Goal: Task Accomplishment & Management: Manage account settings

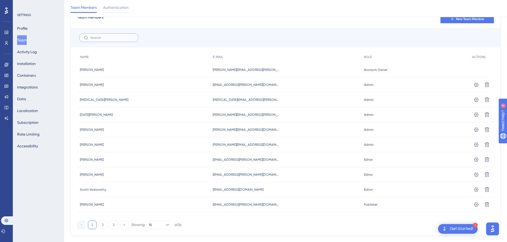
click at [109, 39] on input "text" at bounding box center [111, 38] width 43 height 4
click at [103, 227] on button "2" at bounding box center [103, 225] width 9 height 9
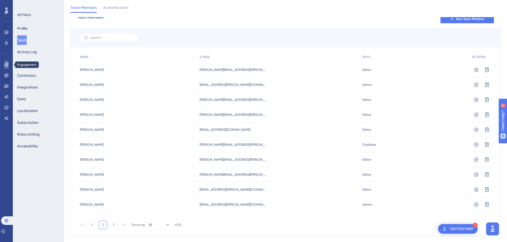
click at [4, 63] on icon at bounding box center [6, 65] width 4 height 4
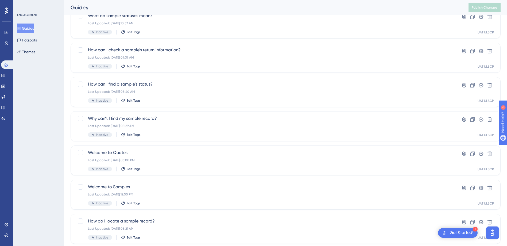
scroll to position [68, 0]
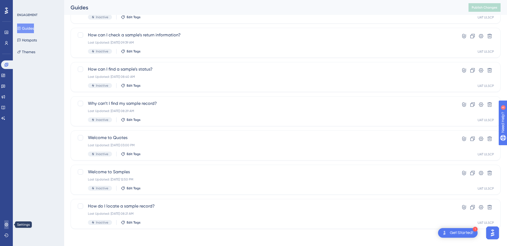
click at [6, 222] on link at bounding box center [6, 224] width 4 height 9
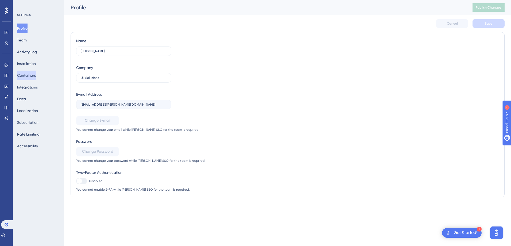
click at [36, 71] on button "Containers" at bounding box center [26, 76] width 19 height 10
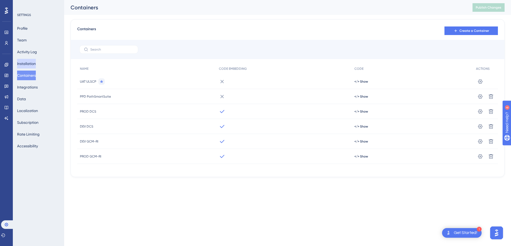
click at [36, 64] on button "Installation" at bounding box center [26, 64] width 19 height 10
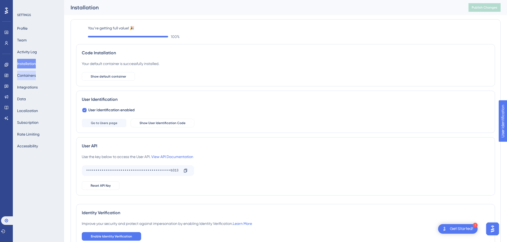
click at [34, 73] on button "Containers" at bounding box center [26, 76] width 19 height 10
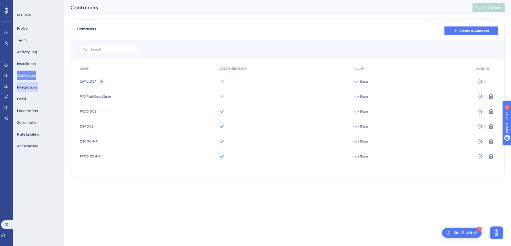
click at [34, 89] on button "Integrations" at bounding box center [27, 87] width 21 height 10
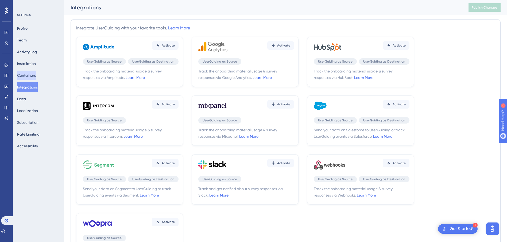
click at [34, 80] on button "Containers" at bounding box center [26, 76] width 19 height 10
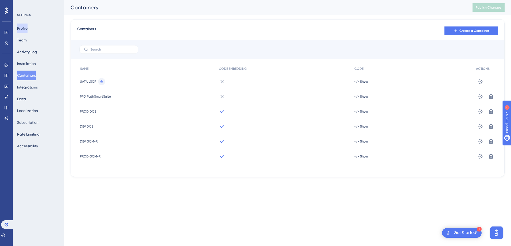
click at [28, 31] on button "Profile" at bounding box center [22, 29] width 10 height 10
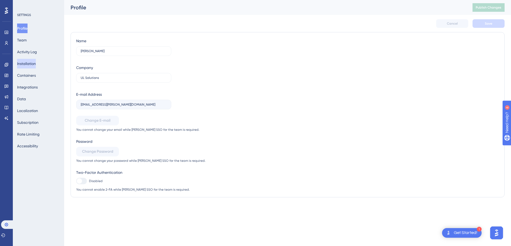
click at [25, 63] on button "Installation" at bounding box center [26, 64] width 19 height 10
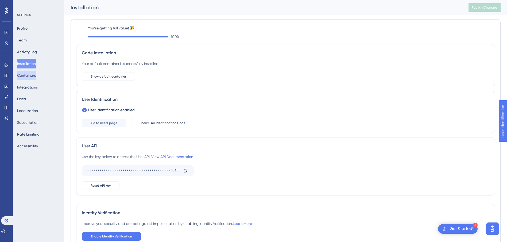
click at [31, 75] on button "Containers" at bounding box center [26, 76] width 19 height 10
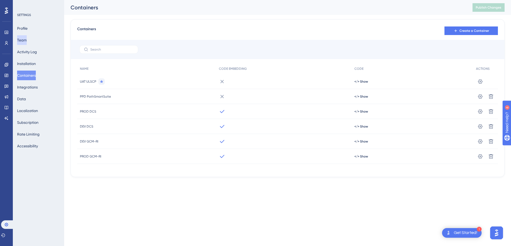
click at [27, 37] on button "Team" at bounding box center [22, 40] width 10 height 10
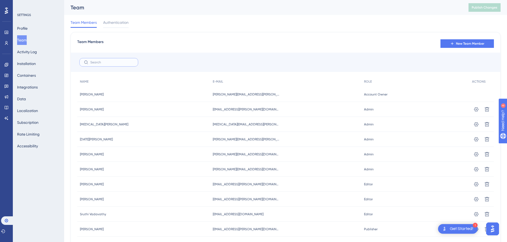
click at [95, 64] on input "text" at bounding box center [111, 62] width 43 height 4
click at [459, 42] on span "New Team Member" at bounding box center [470, 43] width 28 height 4
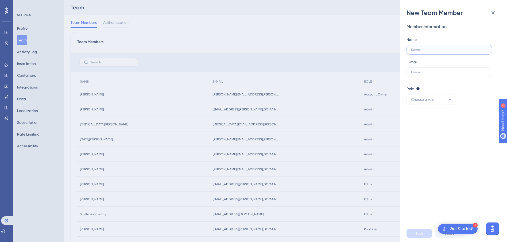
click at [422, 51] on input "text" at bounding box center [449, 50] width 76 height 4
click at [449, 53] on label "Mark" at bounding box center [450, 50] width 86 height 10
click at [449, 52] on input "Mark" at bounding box center [449, 50] width 76 height 4
type input "[PERSON_NAME] [PERSON_NAME]"
click at [441, 74] on label at bounding box center [450, 72] width 86 height 10
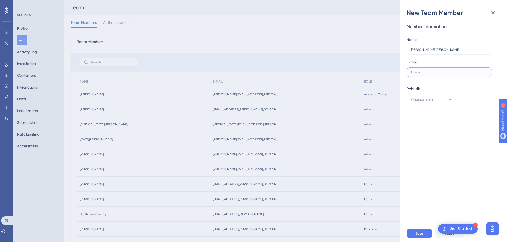
click at [441, 74] on input "text" at bounding box center [449, 72] width 76 height 4
drag, startPoint x: 441, startPoint y: 74, endPoint x: 435, endPoint y: 73, distance: 6.0
click at [435, 73] on input "text" at bounding box center [449, 72] width 76 height 4
paste input "[EMAIL_ADDRESS][PERSON_NAME][DOMAIN_NAME]"
type input "[EMAIL_ADDRESS][PERSON_NAME][DOMAIN_NAME]"
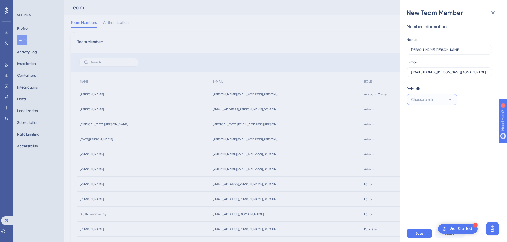
click at [432, 98] on span "Choose a role" at bounding box center [422, 99] width 23 height 6
click at [419, 125] on span "Publisher" at bounding box center [422, 126] width 16 height 6
click at [418, 91] on div "Role Editor: Create & edit materials Publisher: Editor + Publish changes Admin:…" at bounding box center [452, 89] width 90 height 6
click at [424, 236] on button "Save" at bounding box center [420, 233] width 26 height 9
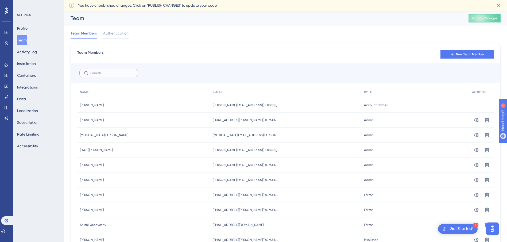
click at [99, 71] on input "text" at bounding box center [111, 73] width 43 height 4
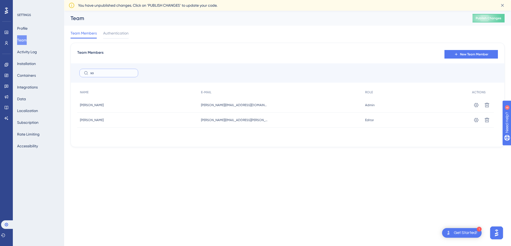
type input "s"
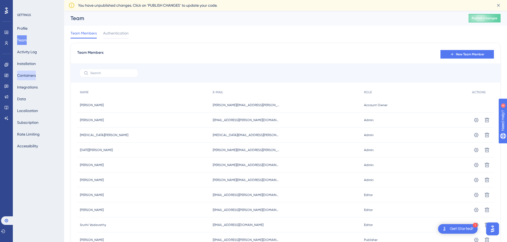
click at [30, 78] on button "Containers" at bounding box center [26, 76] width 19 height 10
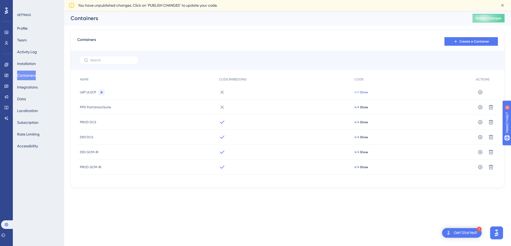
click at [358, 90] on span "</> Show" at bounding box center [362, 92] width 14 height 4
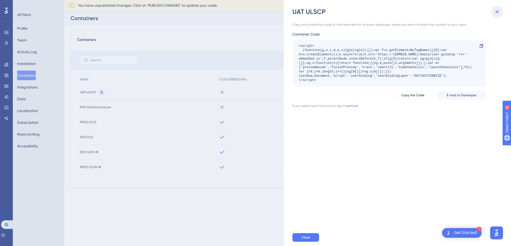
click at [500, 10] on icon at bounding box center [497, 12] width 6 height 6
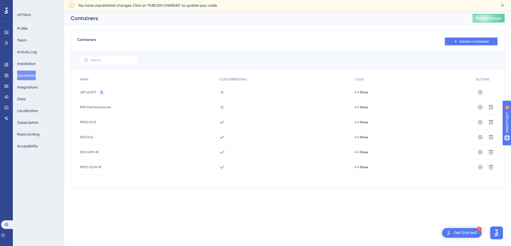
click at [468, 44] on button "Create a Container" at bounding box center [471, 41] width 53 height 9
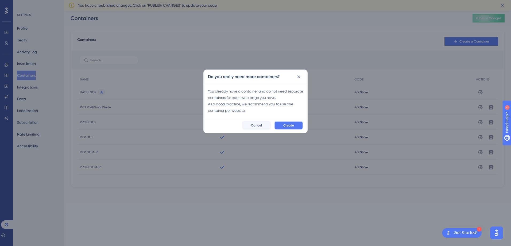
click at [279, 125] on button "Create" at bounding box center [288, 125] width 29 height 9
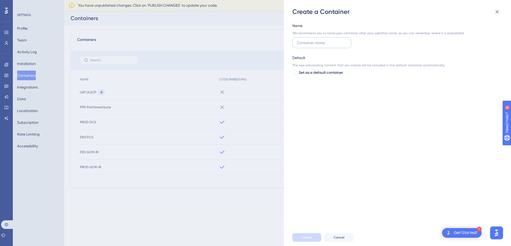
click at [316, 48] on label at bounding box center [322, 42] width 59 height 11
click at [316, 46] on input "text" at bounding box center [322, 43] width 50 height 6
type input "QA ULSCP"
click at [310, 237] on span "Create" at bounding box center [307, 237] width 11 height 4
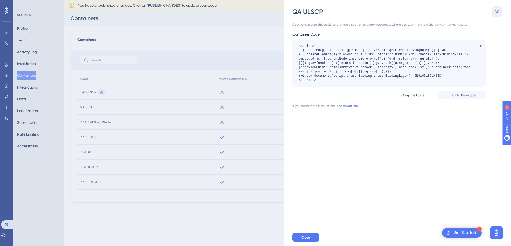
click at [495, 12] on icon at bounding box center [497, 12] width 6 height 6
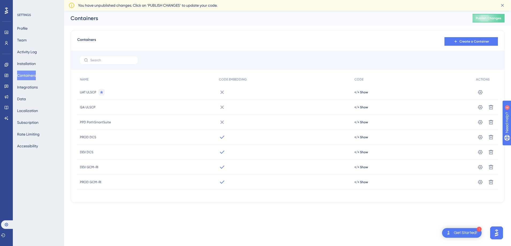
click at [101, 93] on icon at bounding box center [101, 91] width 3 height 3
click at [479, 94] on icon at bounding box center [480, 92] width 5 height 5
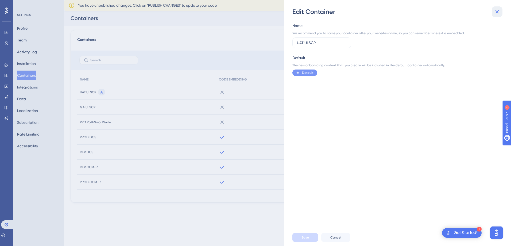
click at [497, 11] on icon at bounding box center [497, 12] width 6 height 6
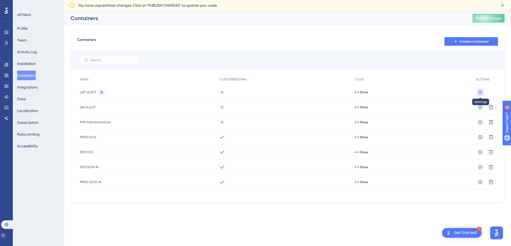
click at [479, 95] on button at bounding box center [480, 92] width 9 height 9
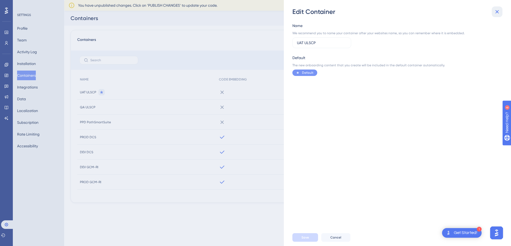
click at [496, 11] on icon at bounding box center [497, 12] width 6 height 6
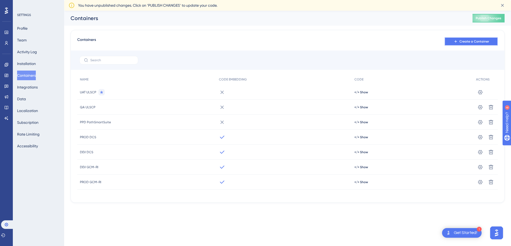
click at [459, 41] on button "Create a Container" at bounding box center [471, 41] width 53 height 9
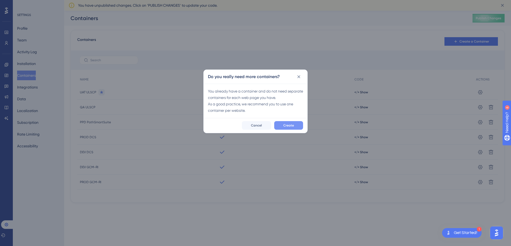
click at [277, 125] on button "Create" at bounding box center [288, 125] width 29 height 9
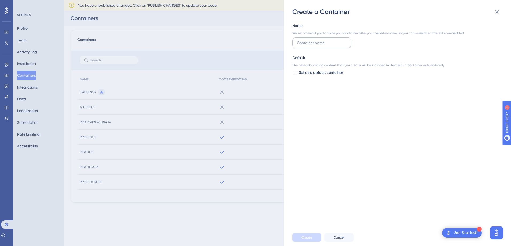
click at [303, 45] on input "text" at bounding box center [322, 43] width 50 height 6
type input "d"
type input "DEV ULSCP"
click at [306, 239] on span "Create" at bounding box center [307, 237] width 11 height 4
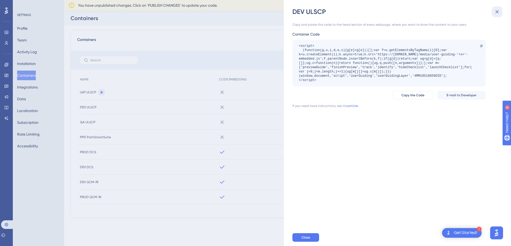
click at [498, 16] on button at bounding box center [497, 11] width 11 height 11
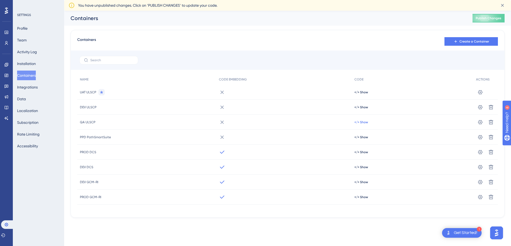
click at [365, 94] on span "</> Show" at bounding box center [362, 92] width 14 height 4
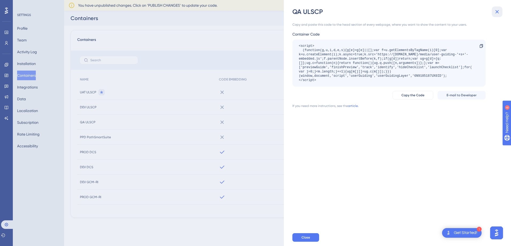
click at [495, 12] on icon at bounding box center [497, 12] width 6 height 6
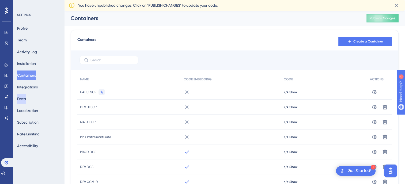
click at [26, 101] on button "Data" at bounding box center [21, 99] width 9 height 10
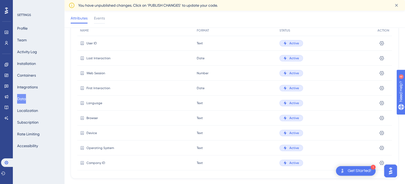
scroll to position [40, 0]
click at [38, 147] on button "Accessibility" at bounding box center [27, 146] width 21 height 10
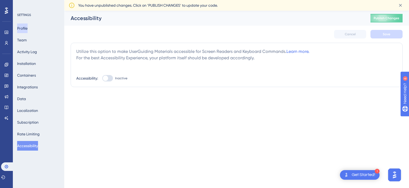
click at [26, 31] on button "Profile" at bounding box center [22, 29] width 10 height 10
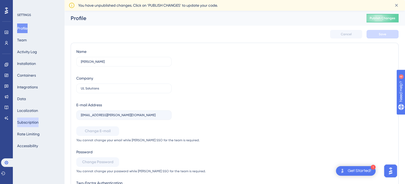
click at [33, 118] on button "Subscription" at bounding box center [27, 123] width 21 height 10
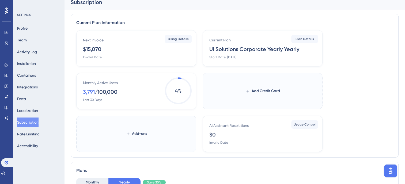
scroll to position [6, 0]
click at [180, 37] on span "Billing Details" at bounding box center [178, 38] width 21 height 4
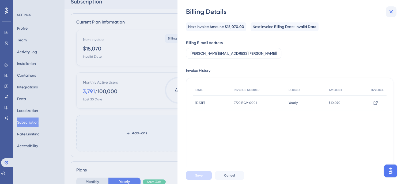
click at [389, 9] on icon at bounding box center [390, 12] width 6 height 6
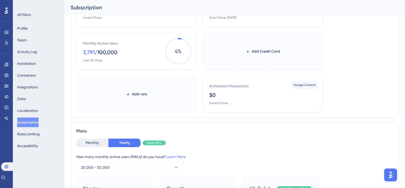
scroll to position [49, 0]
click at [93, 143] on button "Monthly" at bounding box center [92, 143] width 32 height 9
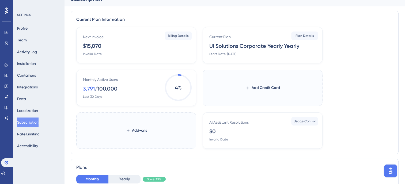
scroll to position [7, 0]
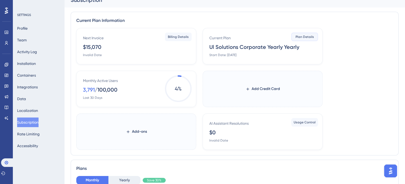
click at [306, 36] on span "Plan Details" at bounding box center [304, 37] width 18 height 4
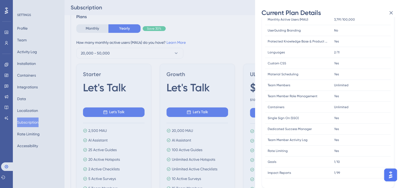
scroll to position [0, 0]
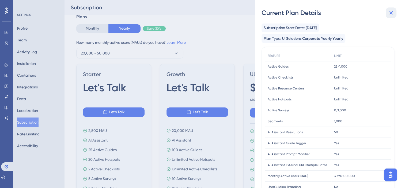
click at [393, 12] on icon at bounding box center [390, 13] width 6 height 6
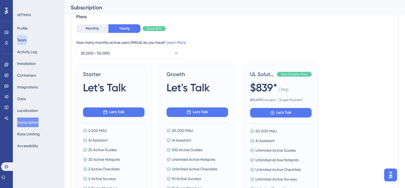
click at [26, 36] on button "Team" at bounding box center [22, 40] width 10 height 10
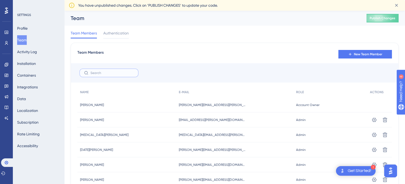
click at [103, 72] on input "text" at bounding box center [111, 73] width 43 height 4
click at [352, 53] on button "New Team Member" at bounding box center [364, 54] width 53 height 9
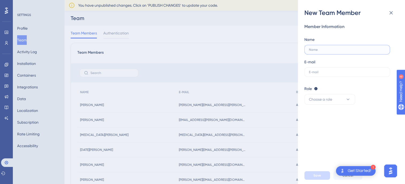
click at [329, 49] on input "text" at bounding box center [347, 50] width 76 height 4
type input "[PERSON_NAME]"
click at [329, 74] on input "text" at bounding box center [347, 72] width 76 height 4
paste input "[PERSON_NAME][EMAIL_ADDRESS][PERSON_NAME][DOMAIN_NAME]"
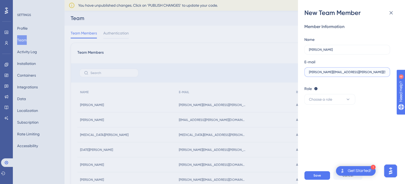
type input "[PERSON_NAME][EMAIL_ADDRESS][PERSON_NAME][DOMAIN_NAME]"
drag, startPoint x: 340, startPoint y: 105, endPoint x: 339, endPoint y: 101, distance: 4.4
click at [339, 101] on div "Member Information Name [PERSON_NAME] E-mail [PERSON_NAME][EMAIL_ADDRESS][PERSO…" at bounding box center [353, 92] width 98 height 150
click at [339, 101] on button "Choose a role" at bounding box center [329, 99] width 51 height 11
click at [325, 130] on div "Publisher Publisher" at bounding box center [329, 126] width 35 height 11
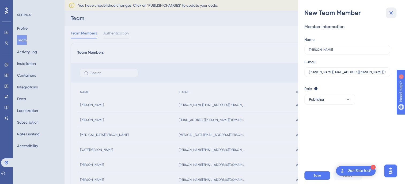
click at [387, 17] on button at bounding box center [390, 12] width 11 height 11
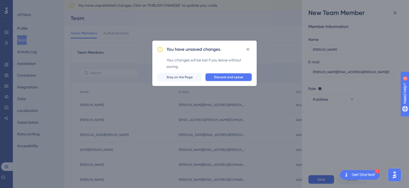
click at [225, 75] on button "Discard and Leave" at bounding box center [228, 77] width 47 height 9
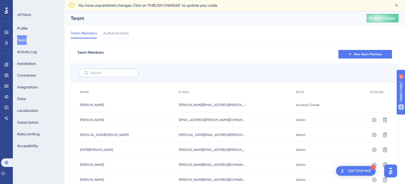
click at [106, 69] on label at bounding box center [108, 73] width 59 height 9
click at [106, 71] on input "text" at bounding box center [111, 73] width 43 height 4
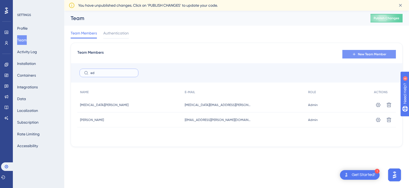
type input "ed"
click at [357, 53] on button "New Team Member" at bounding box center [368, 54] width 53 height 9
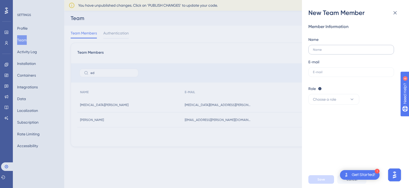
click at [330, 46] on label at bounding box center [351, 50] width 86 height 10
click at [330, 48] on input "text" at bounding box center [351, 50] width 76 height 4
type input "[PERSON_NAME]"
click at [321, 70] on input "text" at bounding box center [351, 72] width 76 height 4
paste input "[PERSON_NAME][EMAIL_ADDRESS][PERSON_NAME][DOMAIN_NAME]"
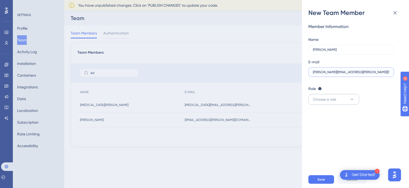
type input "[PERSON_NAME][EMAIL_ADDRESS][PERSON_NAME][DOMAIN_NAME]"
click at [314, 97] on span "Choose a role" at bounding box center [324, 99] width 23 height 6
click at [320, 124] on span "Publisher" at bounding box center [324, 126] width 16 height 6
click at [325, 181] on button "Save" at bounding box center [321, 179] width 26 height 9
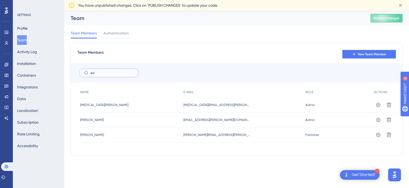
click at [109, 75] on input "ed" at bounding box center [111, 73] width 43 height 4
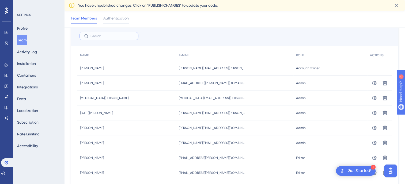
scroll to position [39, 0]
click at [371, 83] on icon at bounding box center [373, 82] width 5 height 5
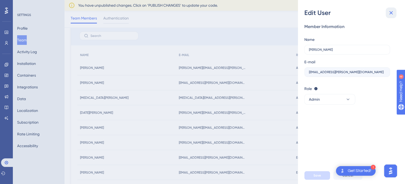
click at [389, 12] on icon at bounding box center [390, 13] width 6 height 6
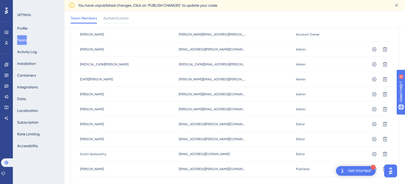
scroll to position [106, 0]
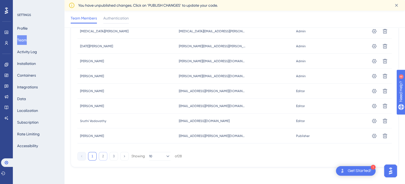
click at [106, 156] on button "2" at bounding box center [103, 156] width 9 height 9
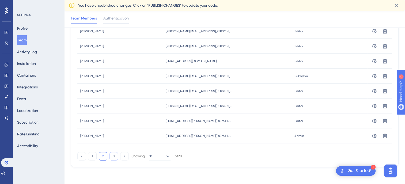
click at [113, 156] on button "3" at bounding box center [113, 156] width 9 height 9
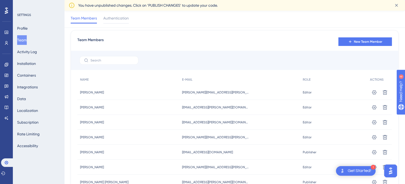
scroll to position [76, 0]
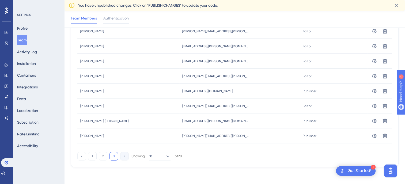
click at [254, 164] on div "Team Members New Team Member NAME E-MAIL ROLE ACTIONS [PERSON_NAME] [PERSON_NAM…" at bounding box center [235, 68] width 328 height 198
click at [9, 42] on link at bounding box center [6, 43] width 4 height 9
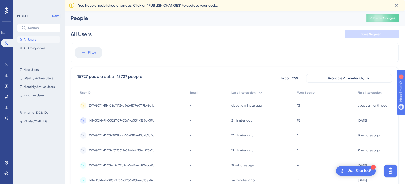
click at [56, 13] on button "New" at bounding box center [52, 16] width 15 height 6
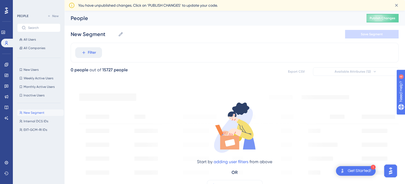
click at [40, 166] on div "New Segment New Segment Internal DCS IDs Internal DCS IDs EXT-GCM-RI IDs EXT-GC…" at bounding box center [40, 140] width 47 height 67
click at [35, 120] on span "Internal DCS IDs" at bounding box center [36, 121] width 25 height 4
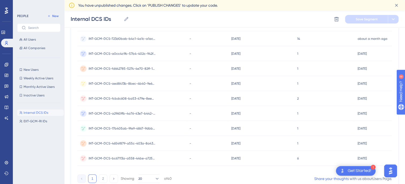
scroll to position [256, 0]
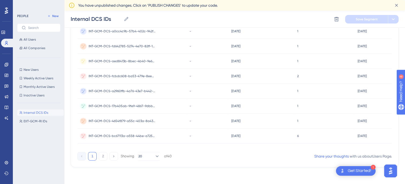
click at [98, 156] on div "1 2 Showing 20 of 40" at bounding box center [124, 156] width 94 height 9
click at [101, 156] on button "2" at bounding box center [103, 156] width 9 height 9
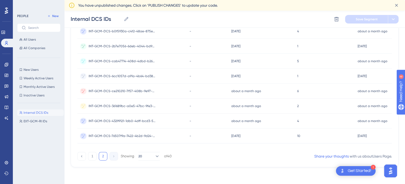
click at [41, 122] on span "EXT-GCM-RI IDs" at bounding box center [36, 121] width 24 height 4
type input "EXT-GCM-RI IDs"
